Goal: Transaction & Acquisition: Purchase product/service

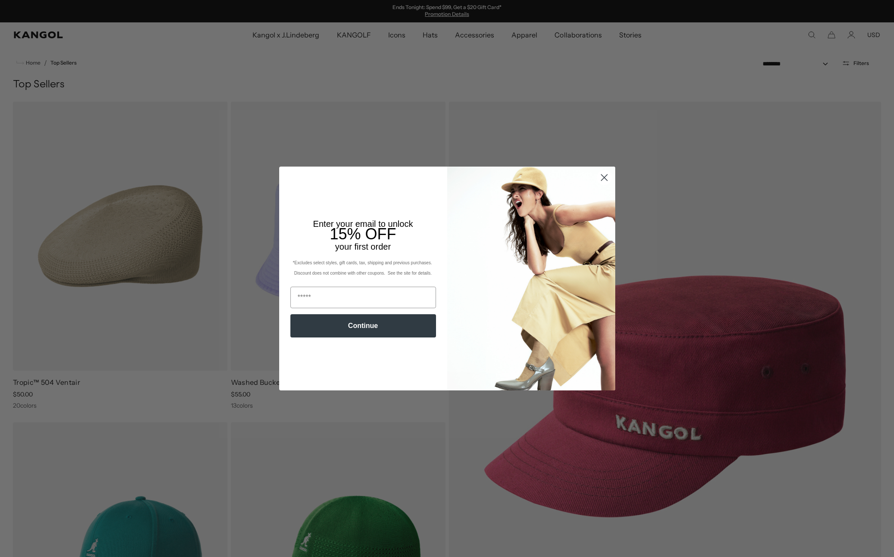
click at [606, 178] on circle "Close dialog" at bounding box center [604, 178] width 14 height 14
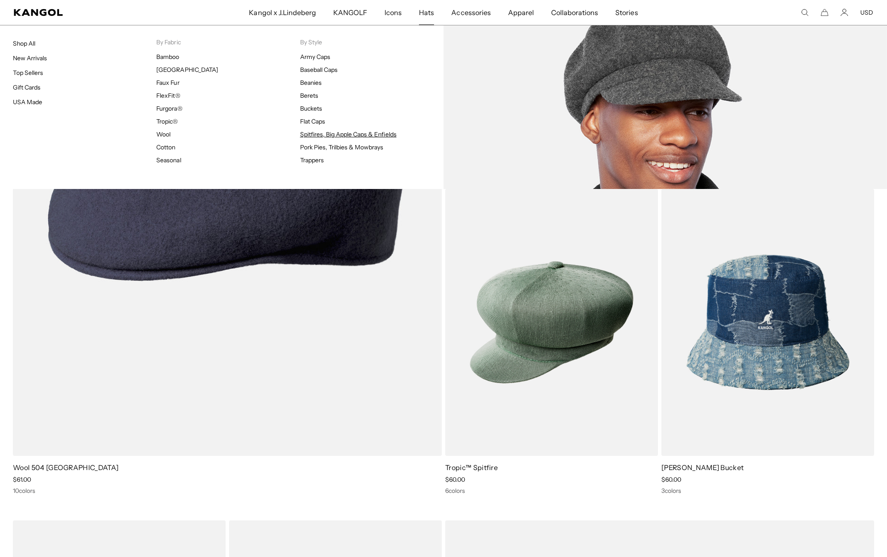
click at [320, 134] on link "Spitfires, Big Apple Caps & Enfields" at bounding box center [348, 135] width 96 height 8
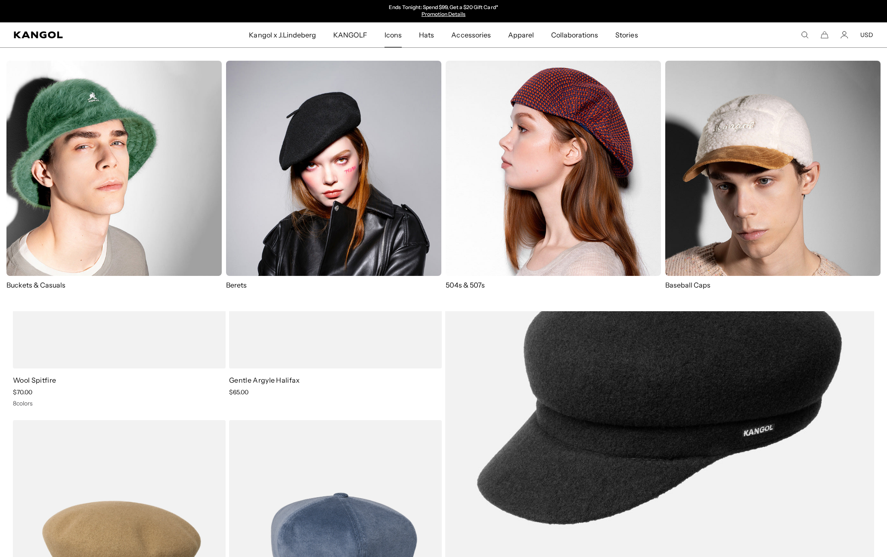
click at [492, 142] on img at bounding box center [553, 168] width 215 height 215
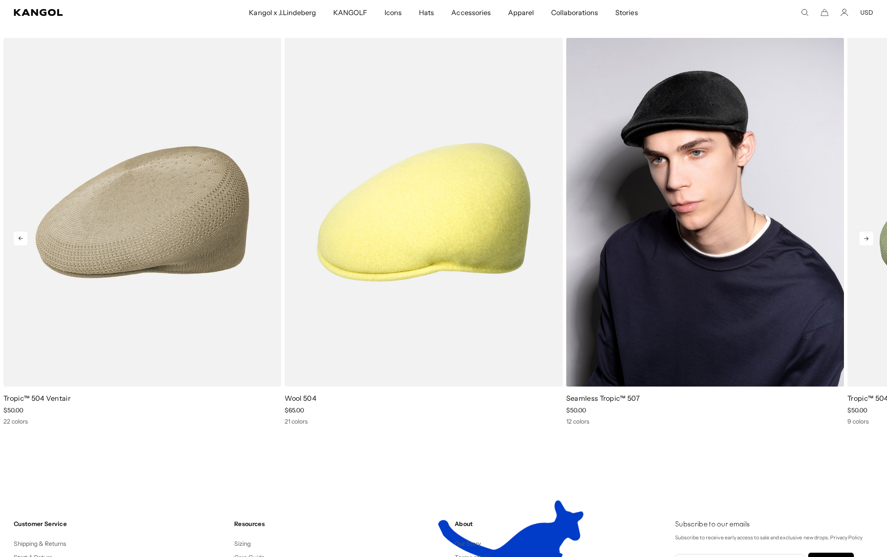
scroll to position [0, 177]
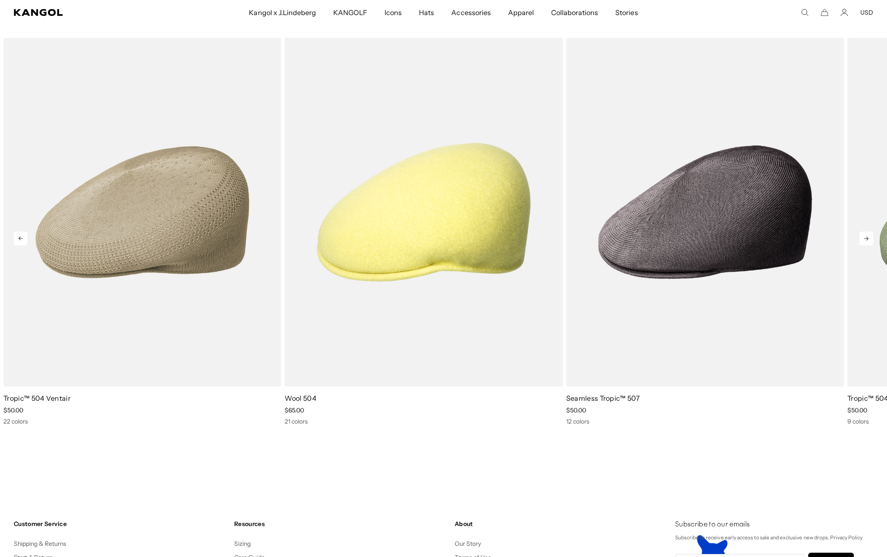
click at [865, 239] on icon at bounding box center [867, 239] width 14 height 14
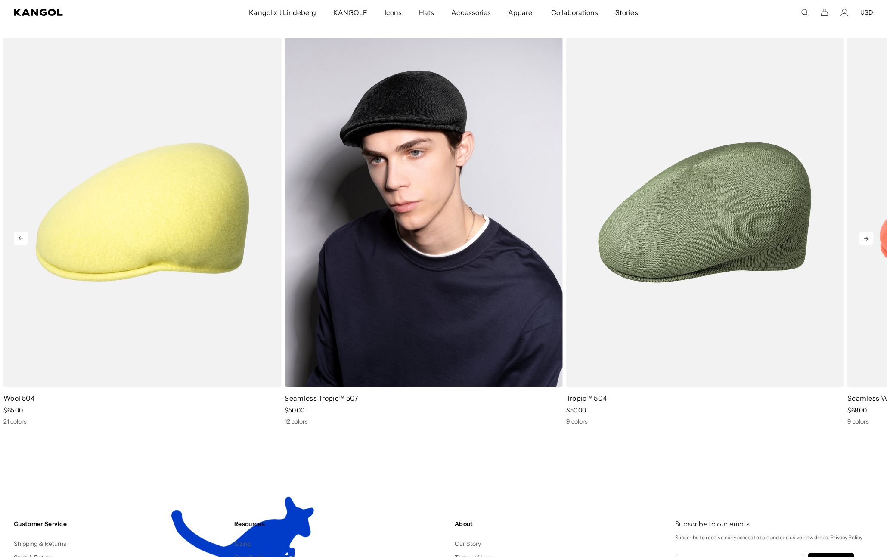
scroll to position [0, 0]
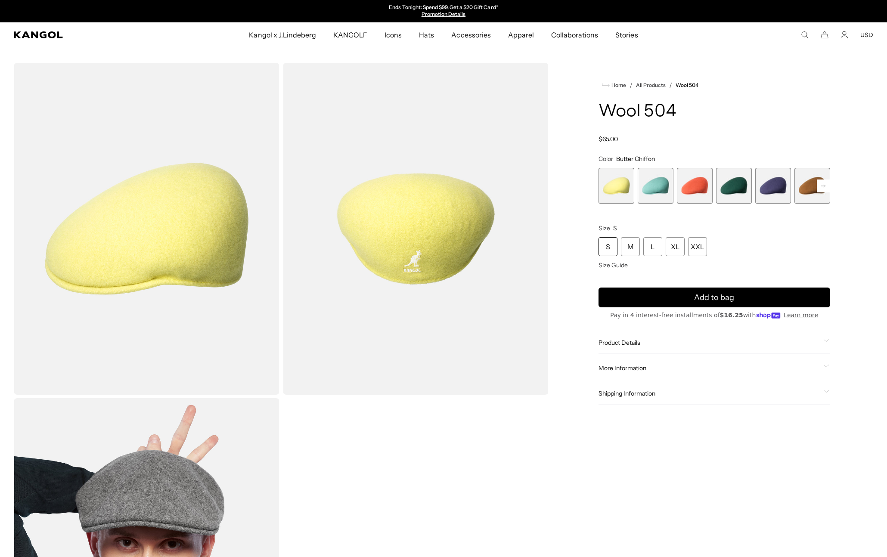
scroll to position [172, 0]
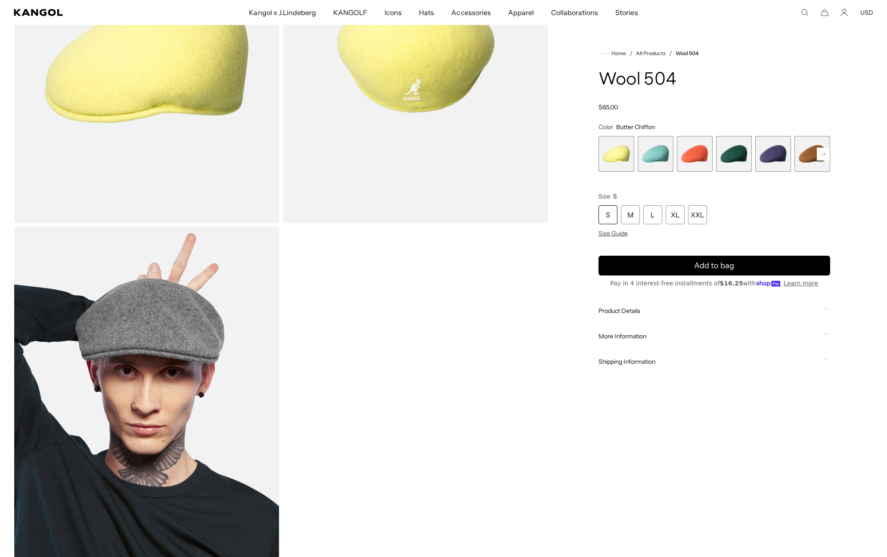
click at [821, 152] on rect at bounding box center [823, 154] width 13 height 13
click at [822, 152] on rect at bounding box center [823, 154] width 13 height 13
click at [740, 159] on span "8 of 21" at bounding box center [734, 154] width 36 height 36
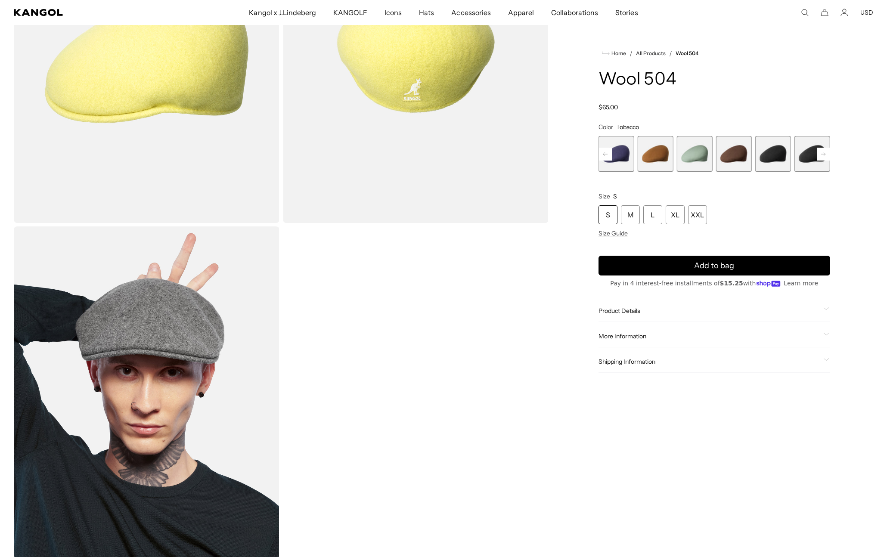
click at [767, 162] on span "9 of 21" at bounding box center [773, 154] width 36 height 36
click at [766, 154] on span "9 of 21" at bounding box center [773, 154] width 36 height 36
click at [738, 165] on span "8 of 21" at bounding box center [734, 154] width 36 height 36
click at [780, 163] on span "9 of 21" at bounding box center [773, 154] width 36 height 36
click at [770, 164] on span "9 of 21" at bounding box center [773, 154] width 36 height 36
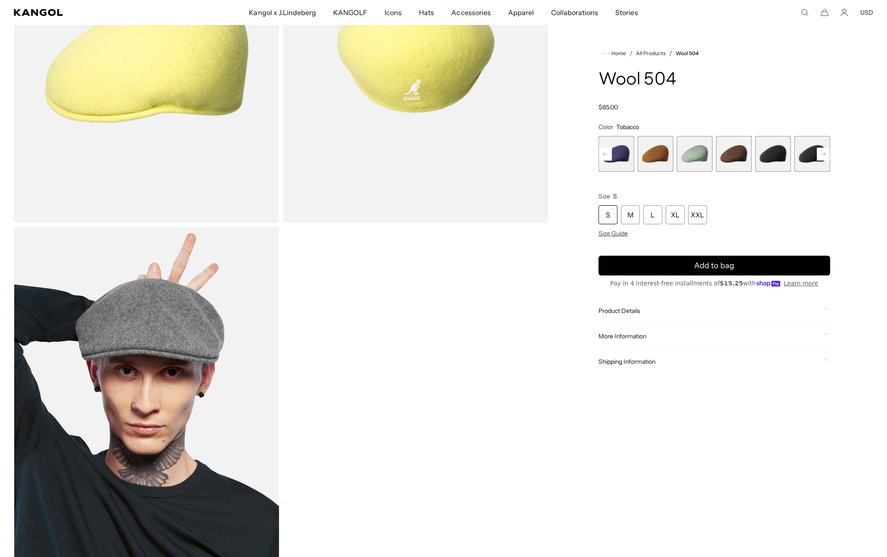
click at [806, 158] on span "10 of 21" at bounding box center [813, 154] width 36 height 36
click at [829, 153] on rect at bounding box center [823, 154] width 13 height 13
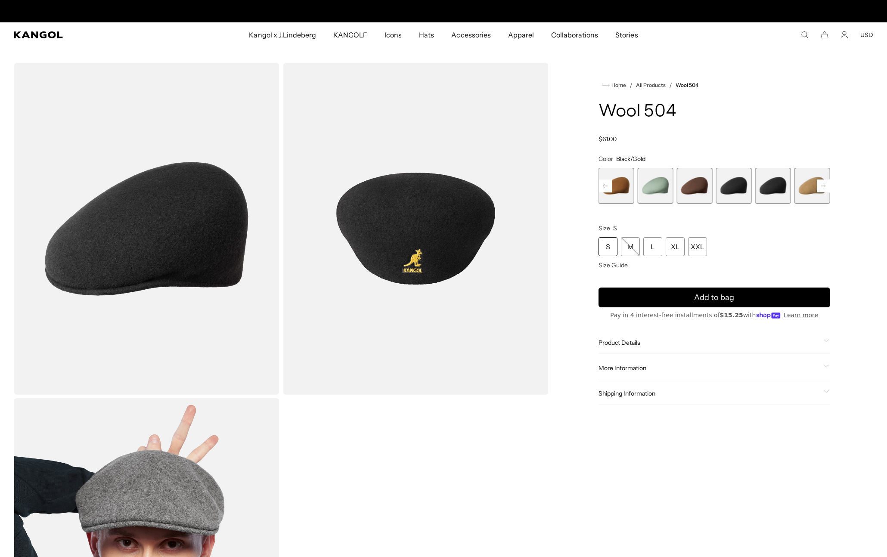
click at [732, 189] on span "9 of 21" at bounding box center [734, 186] width 36 height 36
click at [701, 196] on span "8 of 21" at bounding box center [695, 186] width 36 height 36
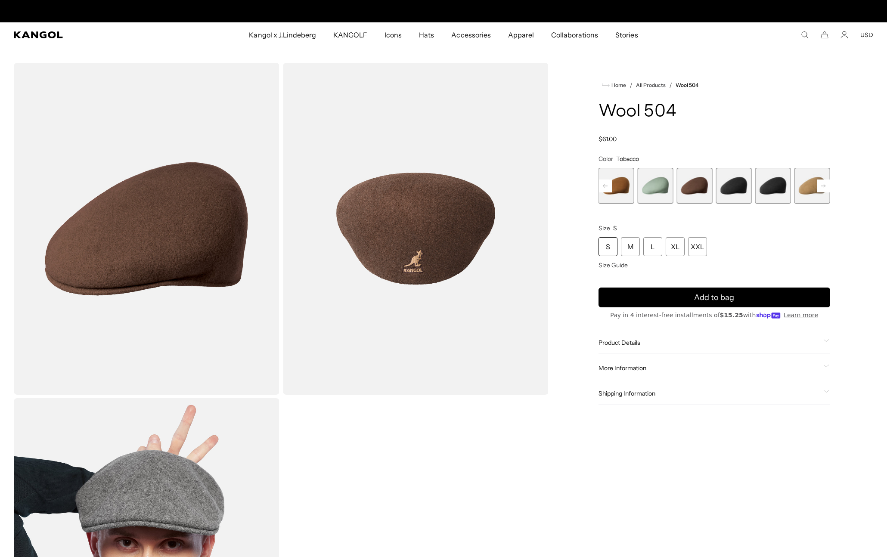
scroll to position [0, 177]
drag, startPoint x: 776, startPoint y: 192, endPoint x: 784, endPoint y: 223, distance: 32.0
click at [776, 192] on span "10 of 21" at bounding box center [773, 186] width 36 height 36
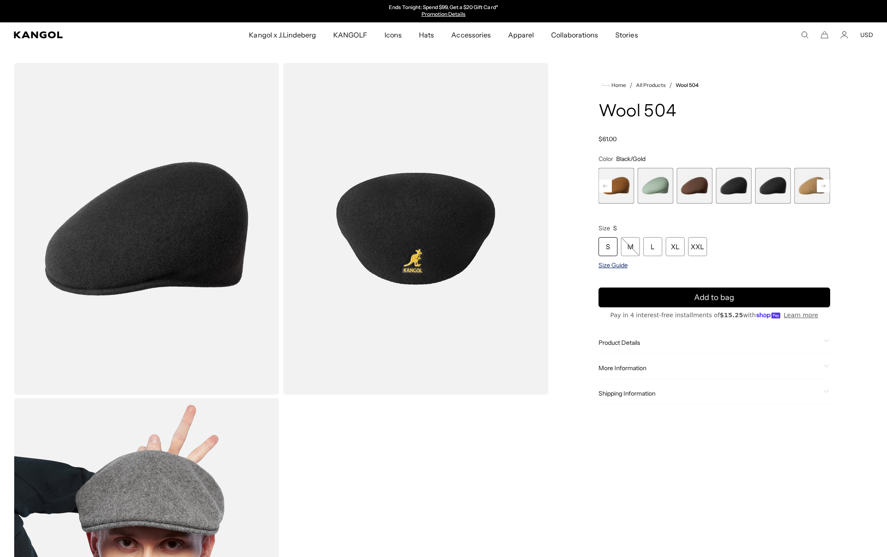
click at [611, 265] on span "Size Guide" at bounding box center [613, 265] width 29 height 8
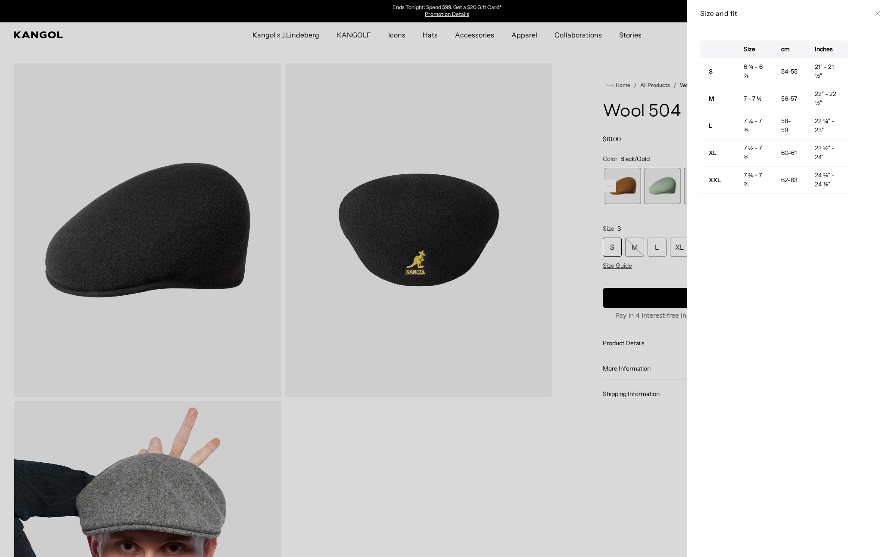
click at [875, 13] on icon at bounding box center [877, 13] width 5 height 5
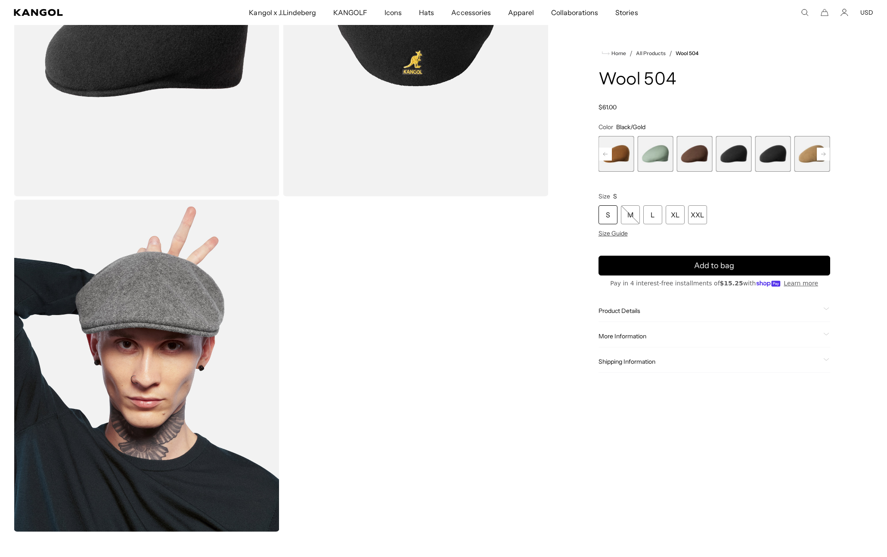
click at [644, 312] on span "Product Details" at bounding box center [710, 311] width 222 height 8
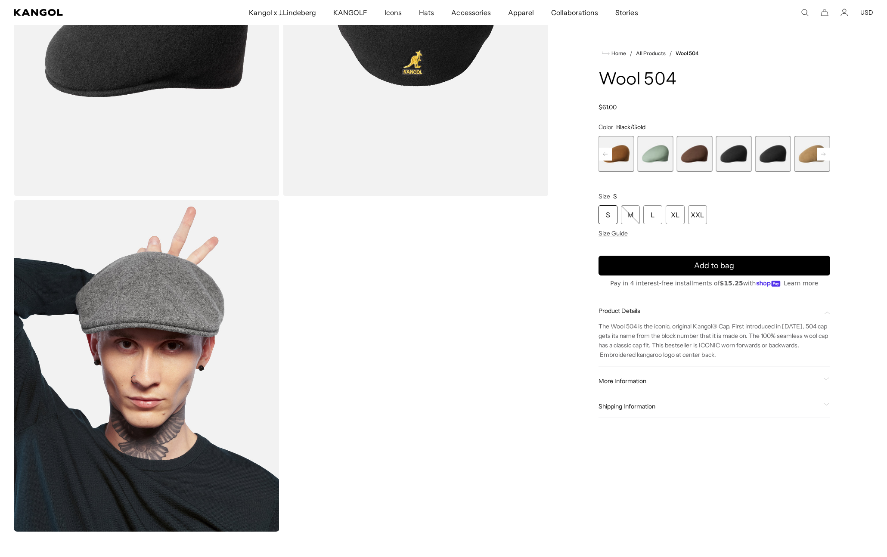
click at [647, 310] on span "Product Details" at bounding box center [710, 311] width 222 height 8
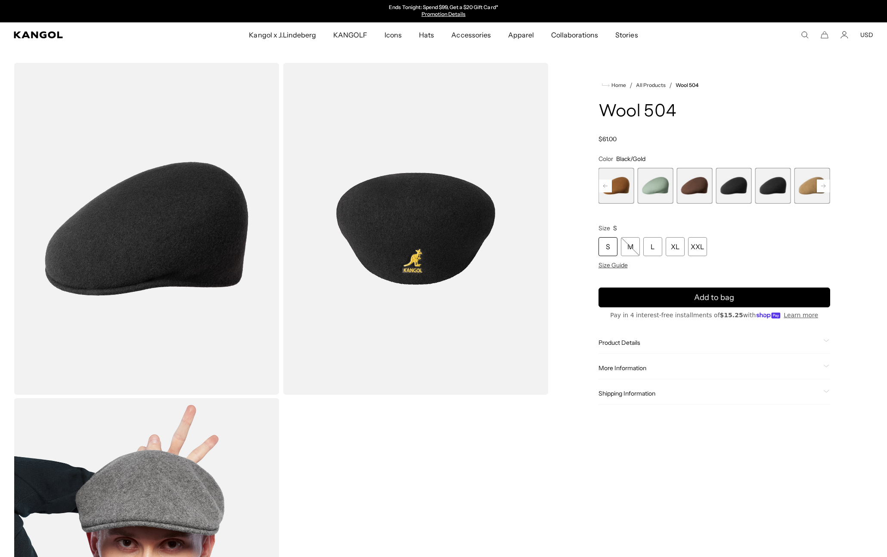
click at [821, 185] on rect at bounding box center [823, 186] width 13 height 13
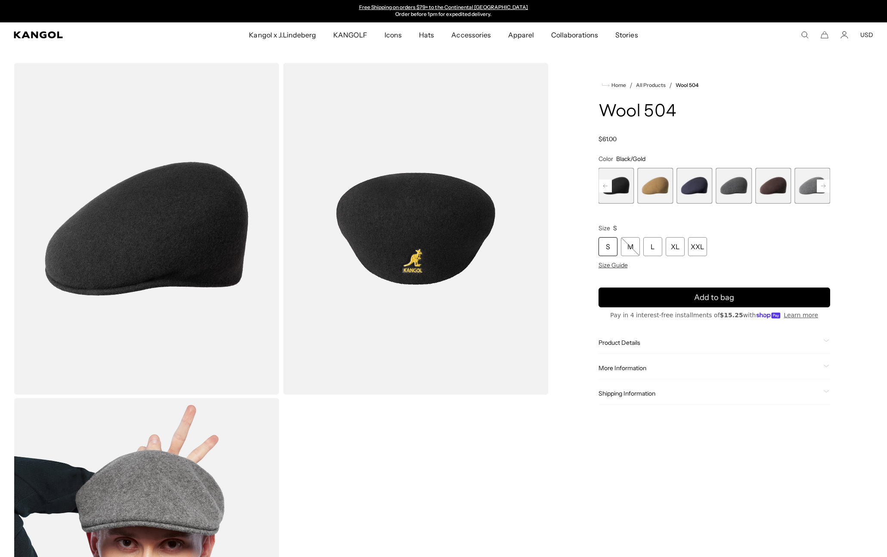
click at [821, 185] on rect at bounding box center [823, 186] width 13 height 13
click at [659, 175] on span "14 of 21" at bounding box center [656, 186] width 36 height 36
